Goal: Task Accomplishment & Management: Use online tool/utility

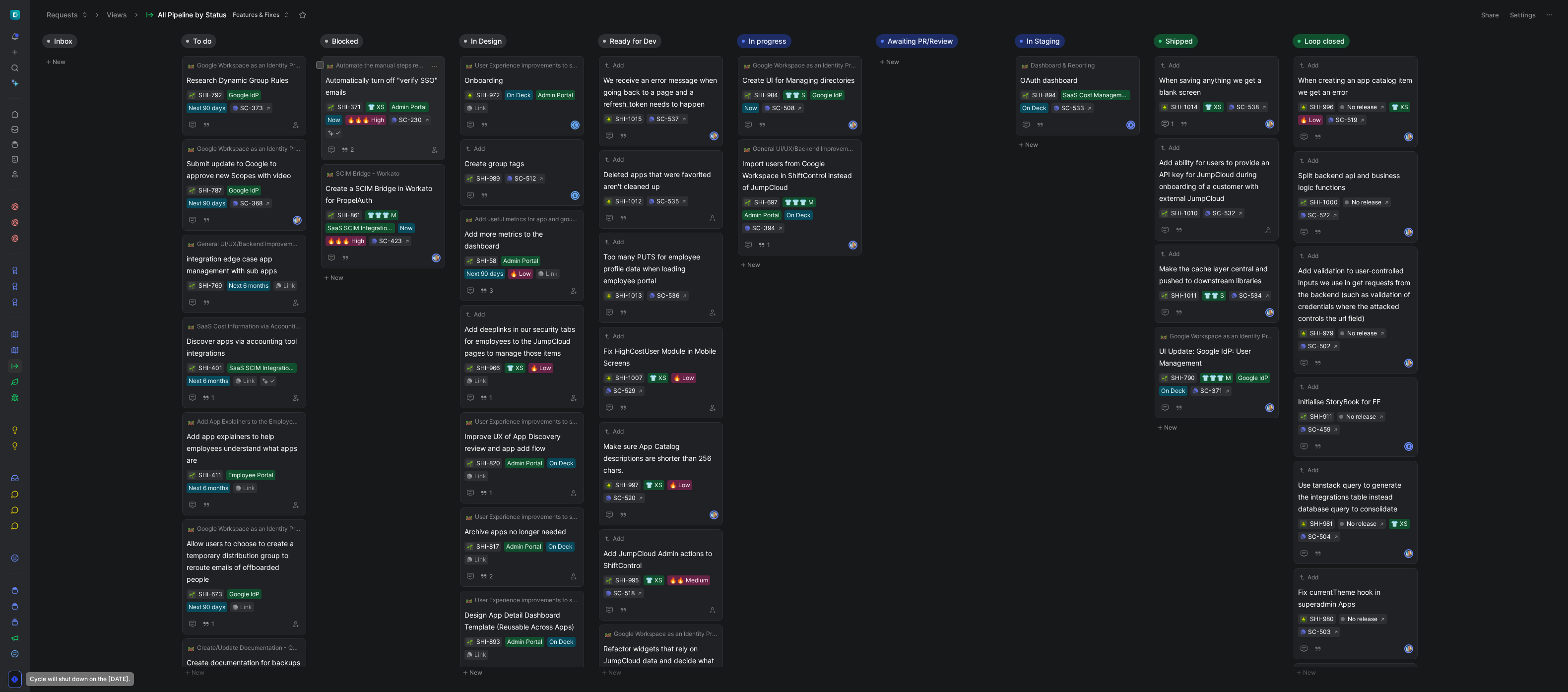
click at [415, 85] on span "Automatically turn off "verify SSO" emails" at bounding box center [383, 86] width 115 height 24
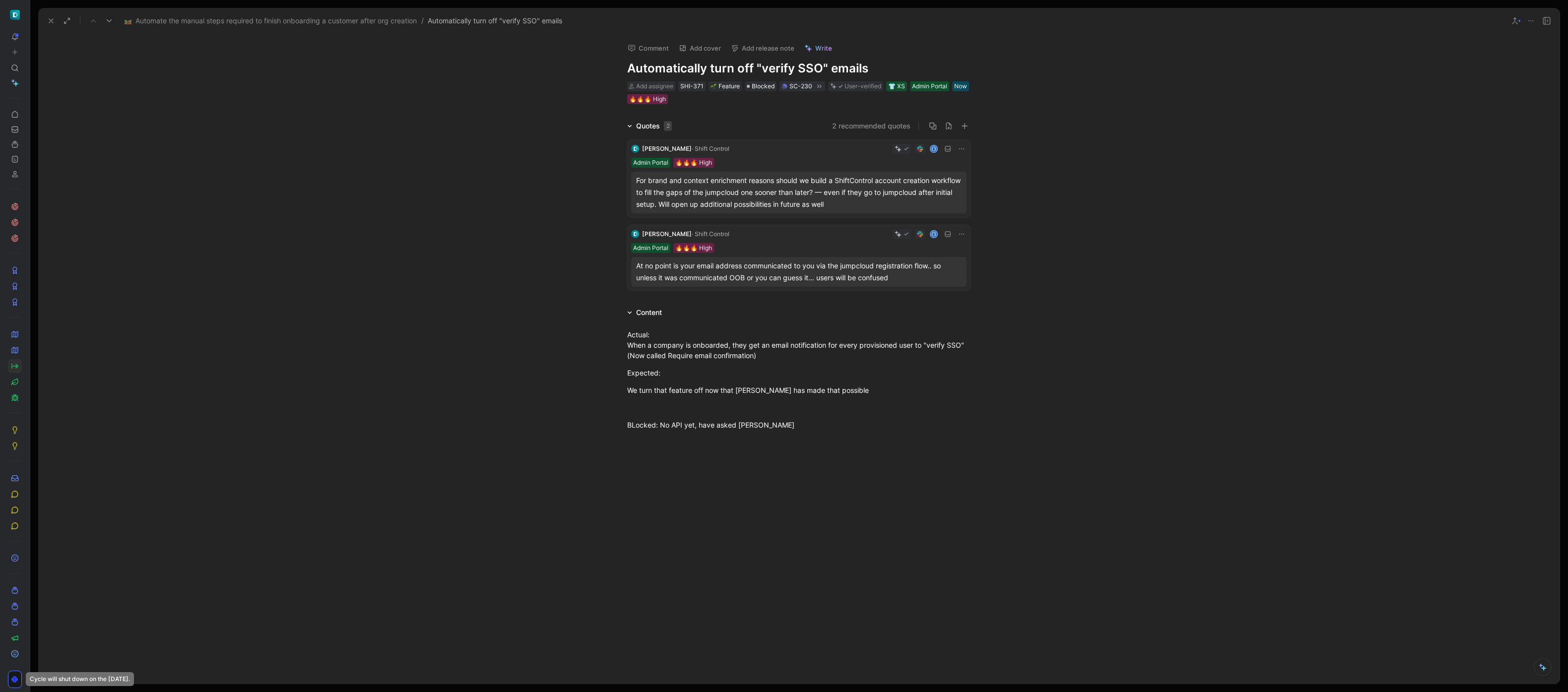
click at [837, 447] on div at bounding box center [799, 545] width 1521 height 208
click at [810, 487] on div "Unblocked! PropelAuth now defaults to the right behavior." at bounding box center [799, 482] width 343 height 21
click at [50, 23] on icon at bounding box center [51, 21] width 8 height 8
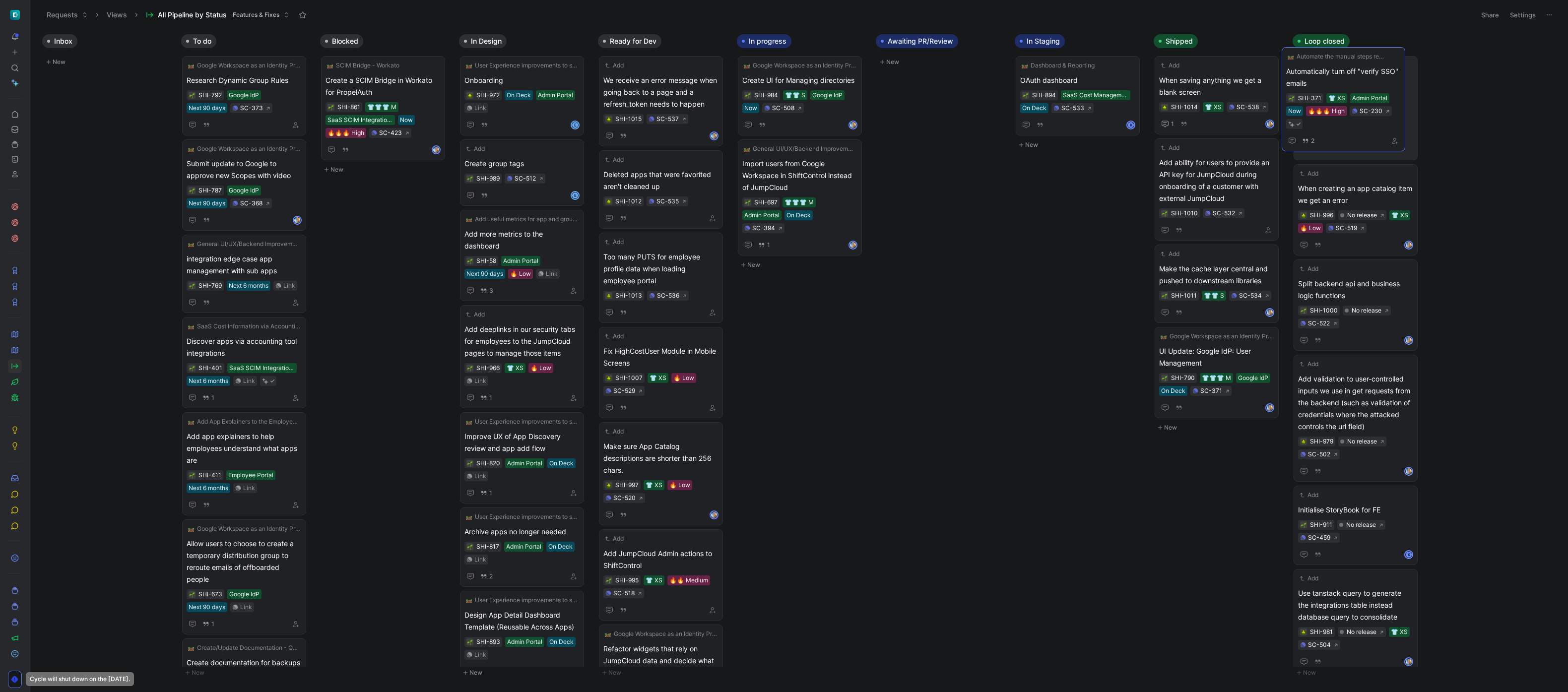
drag, startPoint x: 385, startPoint y: 80, endPoint x: 1345, endPoint y: 71, distance: 960.0
click at [1383, 79] on span "Automatically turn off "verify SSO" emails" at bounding box center [1356, 86] width 115 height 24
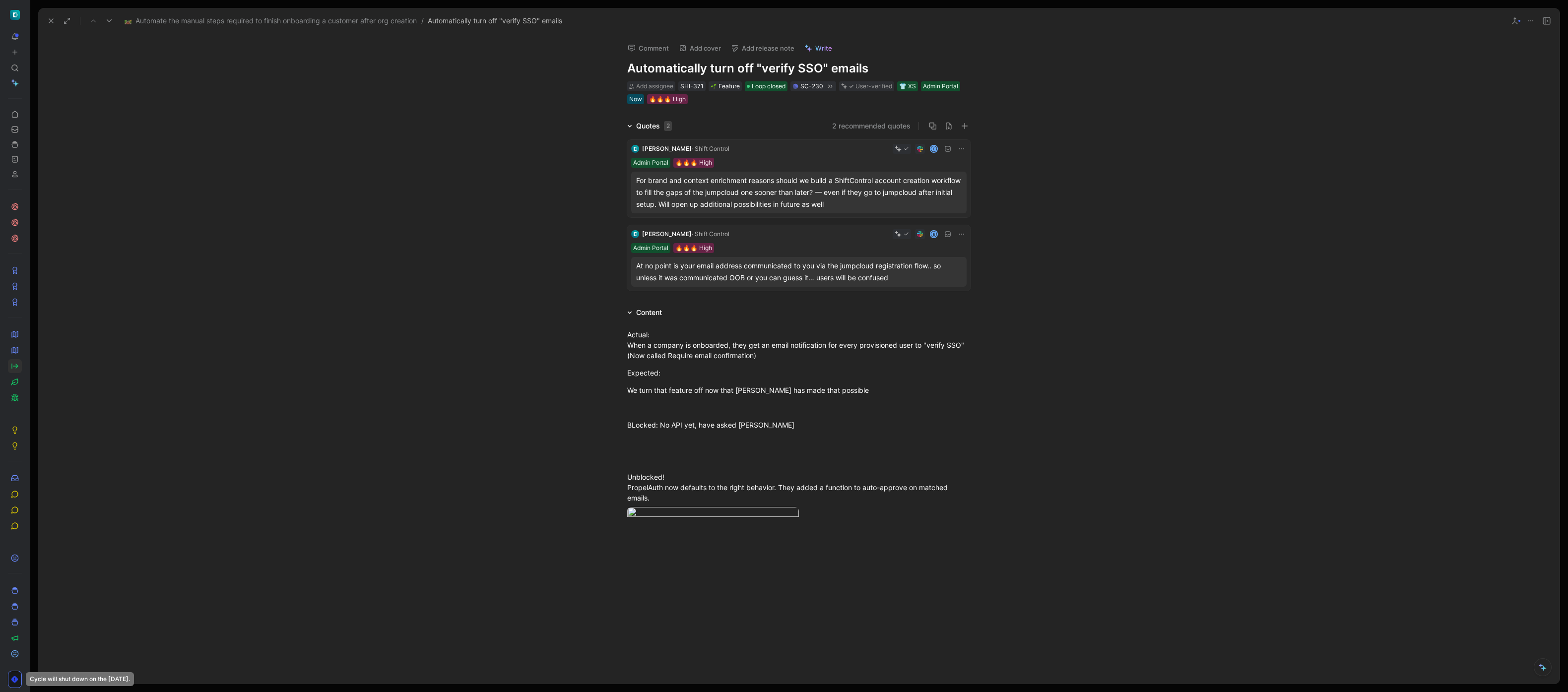
click at [785, 47] on button "Add release note" at bounding box center [762, 48] width 72 height 14
click at [771, 101] on div "New release" at bounding box center [791, 103] width 102 height 12
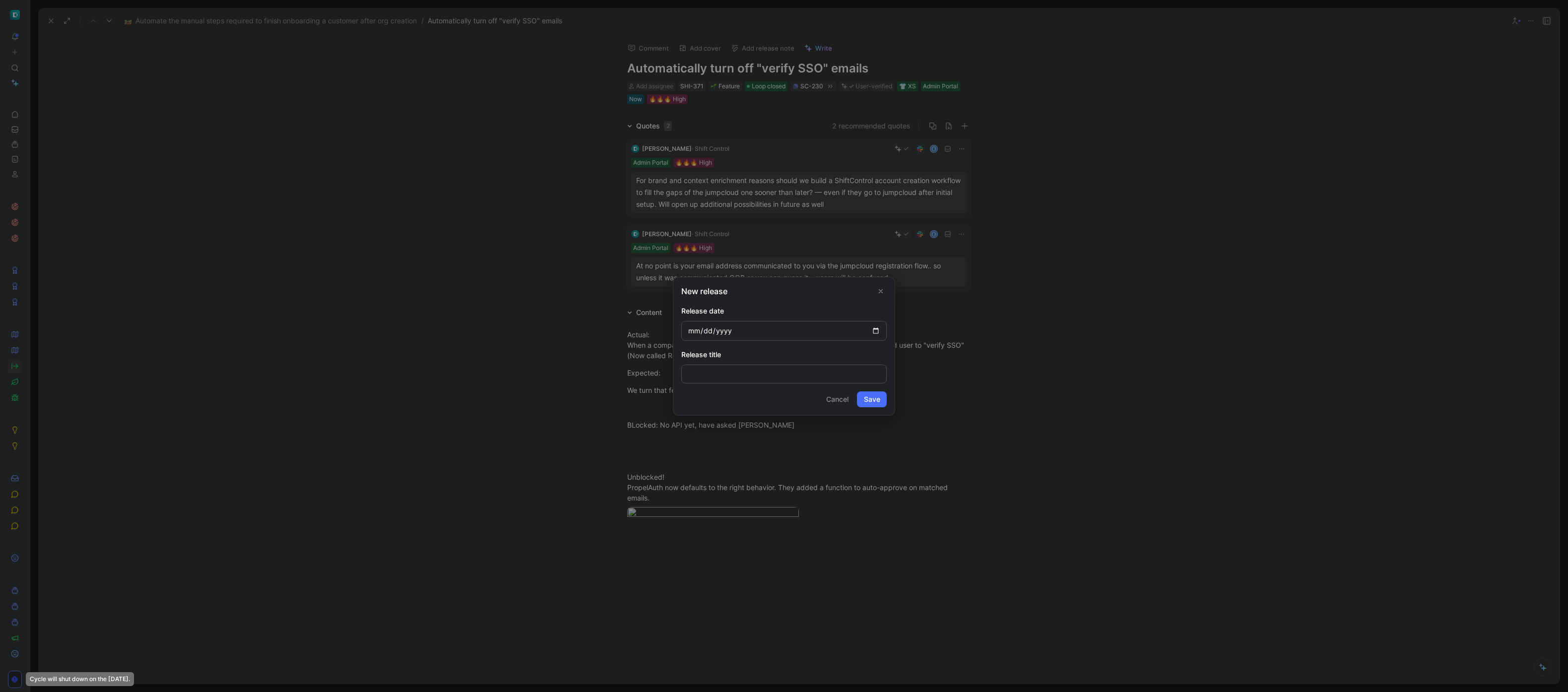
click at [877, 330] on input "date" at bounding box center [783, 330] width 205 height 20
click at [819, 321] on input "date" at bounding box center [783, 330] width 205 height 20
click at [843, 396] on button "Cancel" at bounding box center [837, 399] width 31 height 16
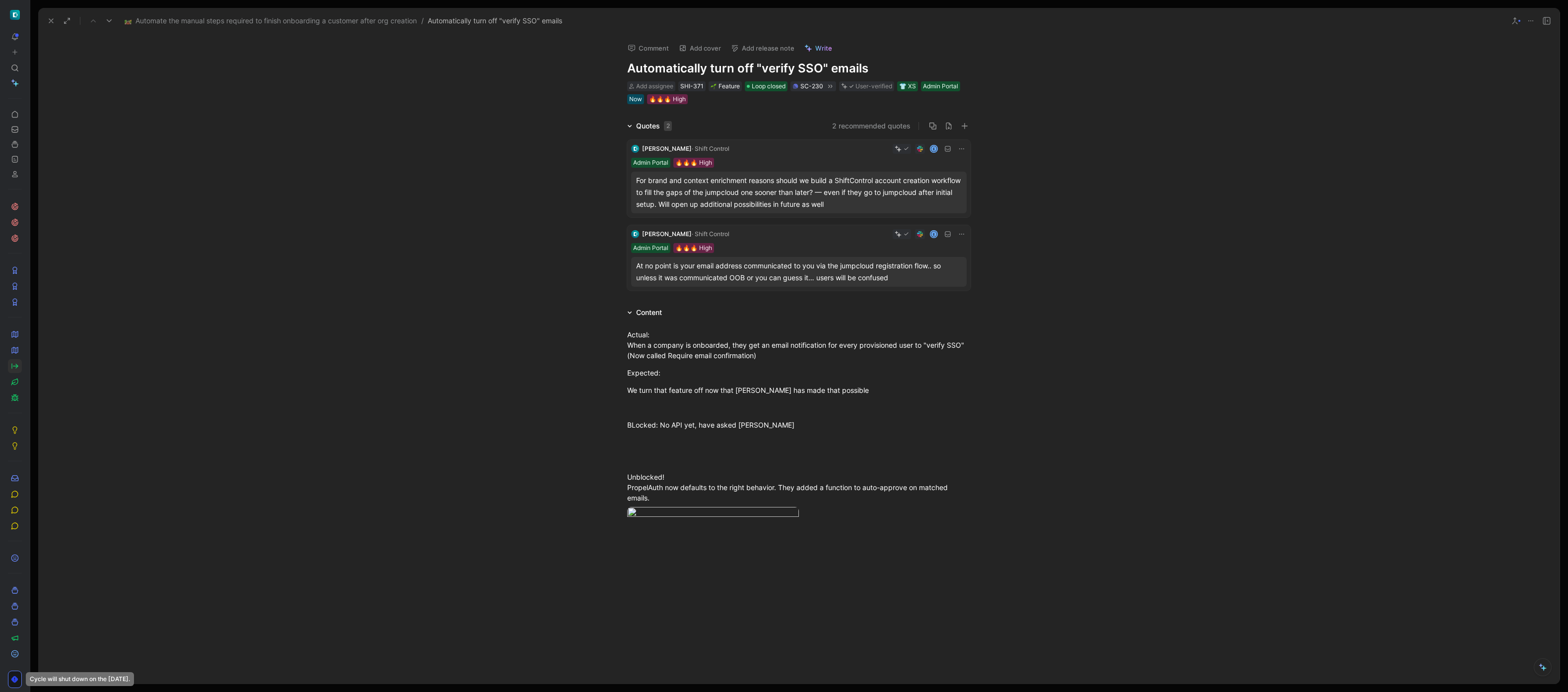
click at [769, 50] on button "Add release note" at bounding box center [762, 48] width 72 height 14
click at [764, 85] on div "No release" at bounding box center [786, 85] width 115 height 12
drag, startPoint x: 553, startPoint y: 136, endPoint x: 541, endPoint y: 134, distance: 12.2
click at [553, 136] on div "Quotes 2 2 recommended quotes [PERSON_NAME] Control E Admin Portal 🔥🔥🔥 High For…" at bounding box center [799, 207] width 1521 height 175
click at [46, 20] on button at bounding box center [51, 21] width 14 height 14
